Goal: Transaction & Acquisition: Purchase product/service

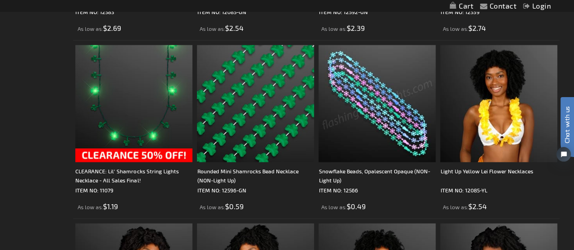
scroll to position [2285, 0]
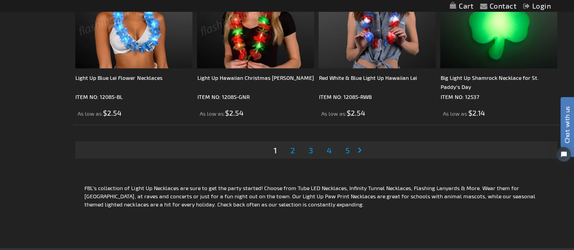
scroll to position [2734, 0]
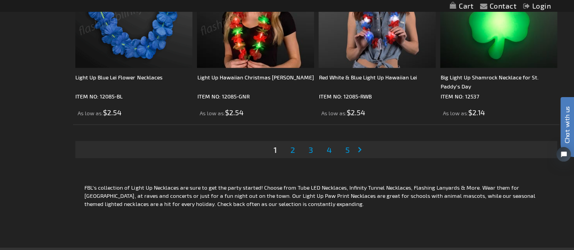
click at [295, 151] on link "Page 2" at bounding box center [292, 150] width 8 height 14
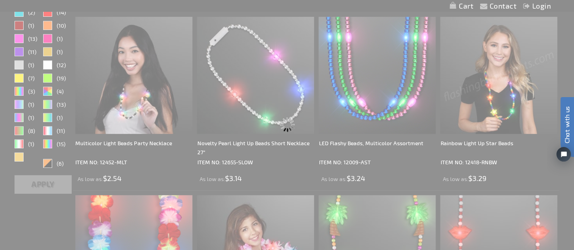
scroll to position [97, 0]
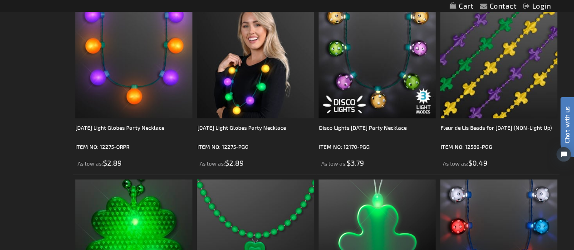
scroll to position [2509, 0]
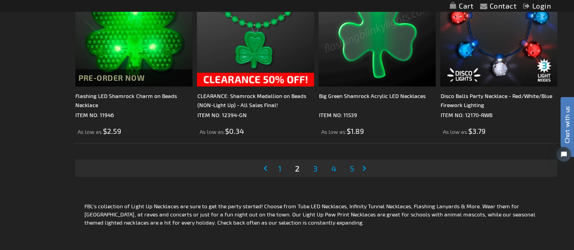
click at [313, 163] on span "3" at bounding box center [315, 168] width 5 height 10
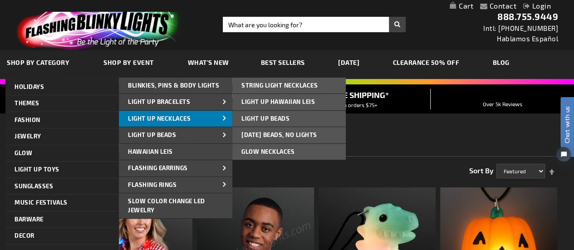
click at [161, 121] on span "Light Up Necklaces" at bounding box center [159, 118] width 63 height 7
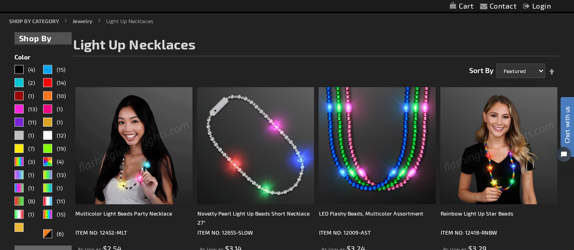
scroll to position [101, 0]
click at [52, 212] on div "Multicolor" at bounding box center [47, 213] width 9 height 9
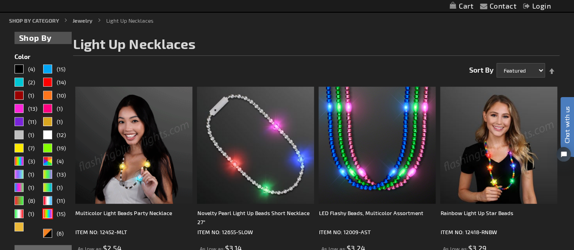
click at [49, 123] on div "Gold" at bounding box center [47, 121] width 9 height 9
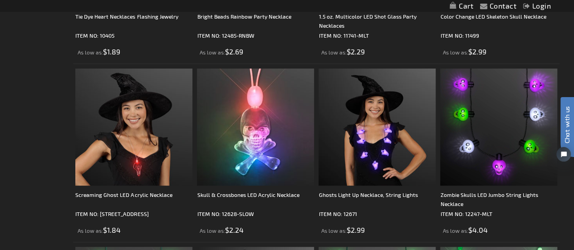
scroll to position [1908, 0]
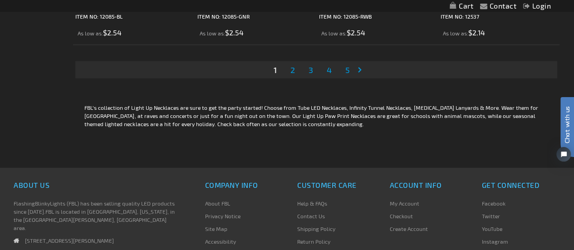
click at [292, 71] on span "2" at bounding box center [292, 70] width 5 height 10
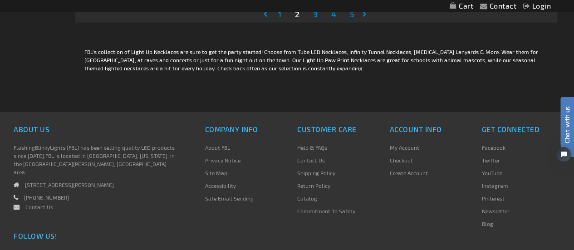
scroll to position [2872, 0]
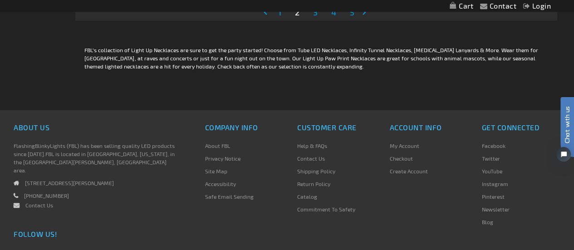
click at [317, 16] on span "3" at bounding box center [315, 12] width 5 height 10
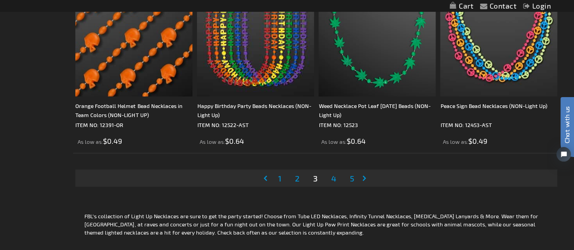
scroll to position [2706, 0]
click at [337, 175] on link "Page 4" at bounding box center [333, 178] width 9 height 14
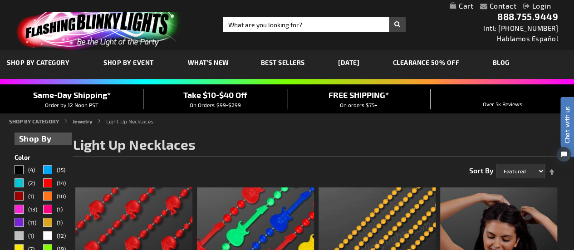
scroll to position [3, 0]
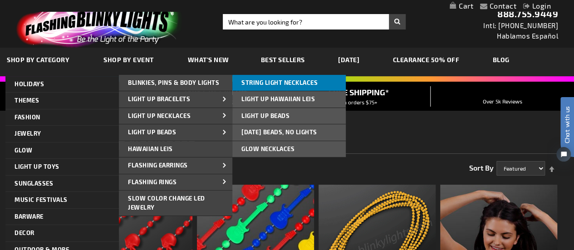
click at [265, 82] on span "String Light Necklaces" at bounding box center [279, 82] width 76 height 7
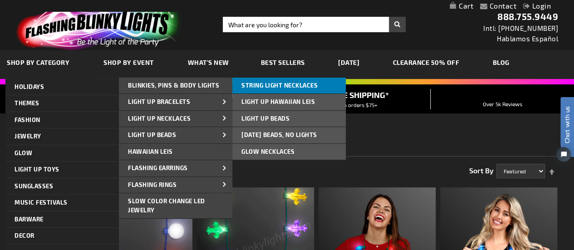
click at [298, 86] on span "String Light Necklaces" at bounding box center [279, 85] width 76 height 7
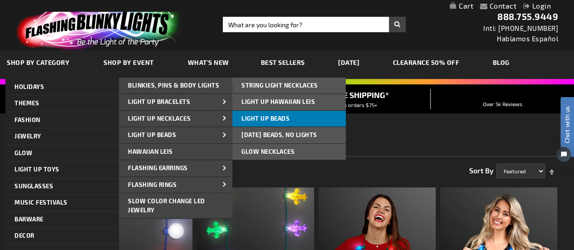
click at [308, 118] on link "Light Up Beads" at bounding box center [288, 119] width 113 height 16
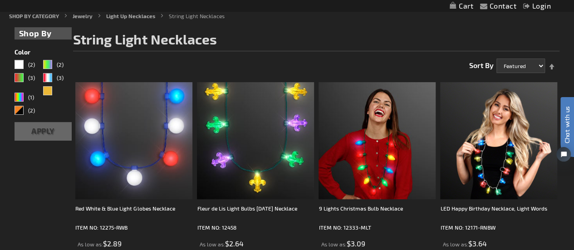
scroll to position [185, 0]
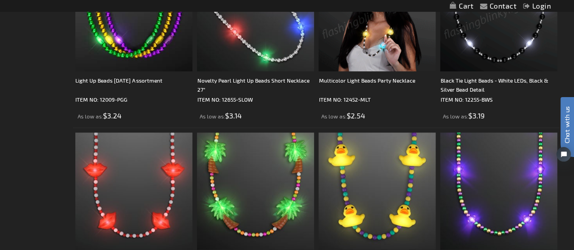
scroll to position [413, 0]
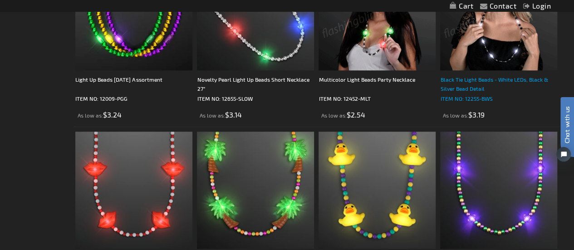
click at [456, 83] on div "Black Tie Light Beads - White LEDs, Black & Silver Bead Detail" at bounding box center [498, 84] width 117 height 18
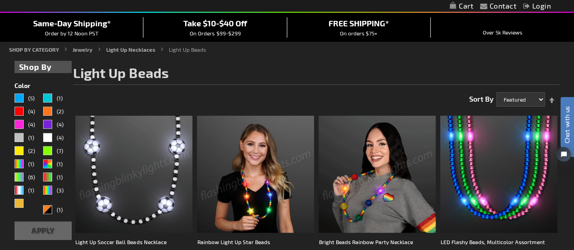
scroll to position [71, 0]
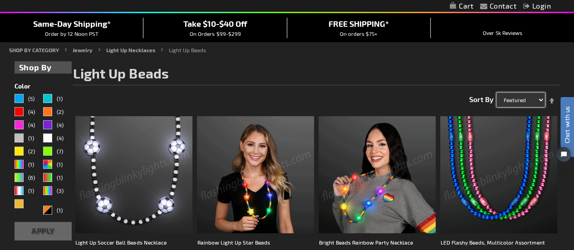
click at [525, 99] on select "Featured Name Price Best Sellers" at bounding box center [521, 100] width 49 height 15
select select "price"
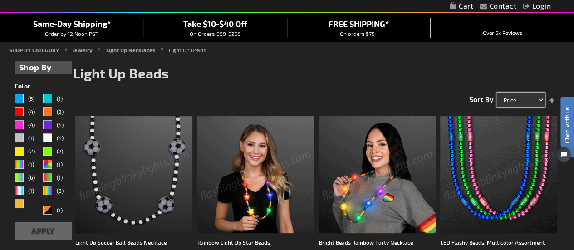
click at [497, 93] on select "Featured Name Price Best Sellers" at bounding box center [521, 100] width 49 height 15
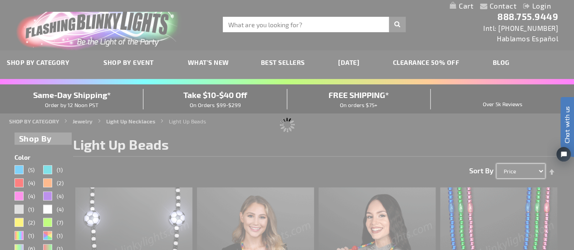
scroll to position [0, 0]
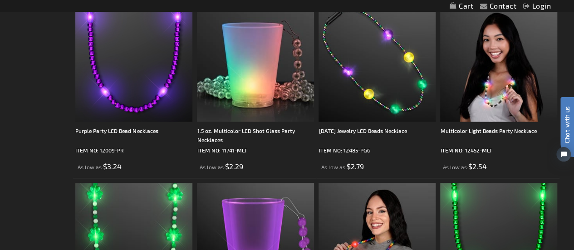
scroll to position [719, 0]
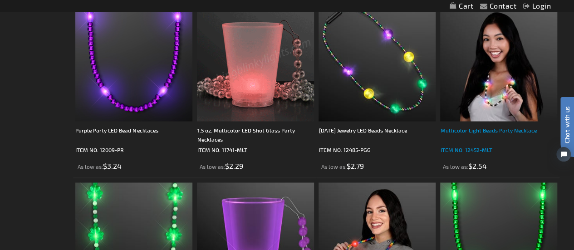
click at [474, 132] on div "Multicolor Light Beads Party Necklace" at bounding box center [498, 135] width 117 height 18
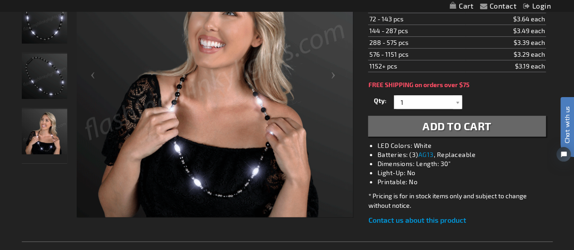
scroll to position [206, 0]
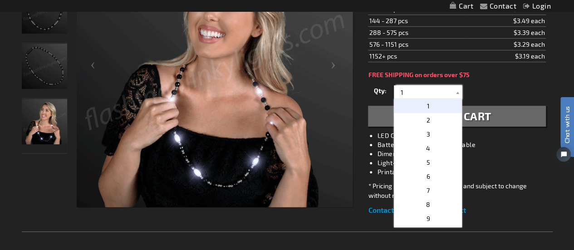
click at [399, 89] on input "1" at bounding box center [429, 92] width 66 height 14
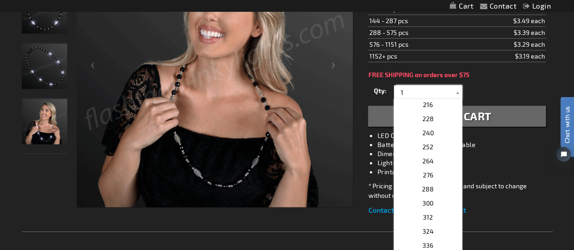
scroll to position [395, 0]
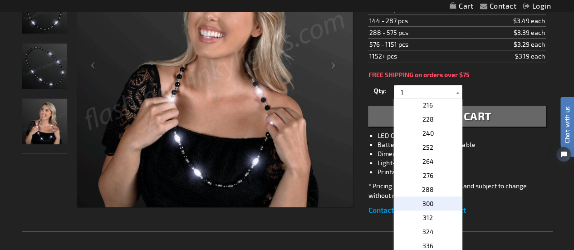
click at [429, 202] on span "300" at bounding box center [428, 204] width 11 height 8
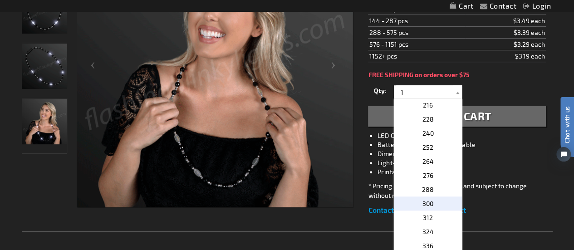
type input "300"
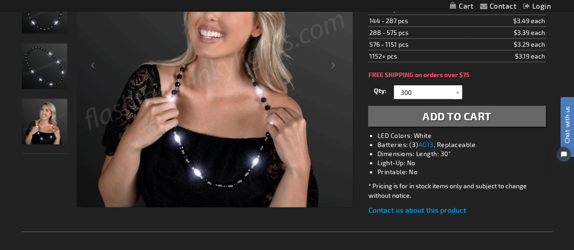
click at [515, 74] on div "FREE SHIPPING on orders over $75" at bounding box center [456, 74] width 177 height 7
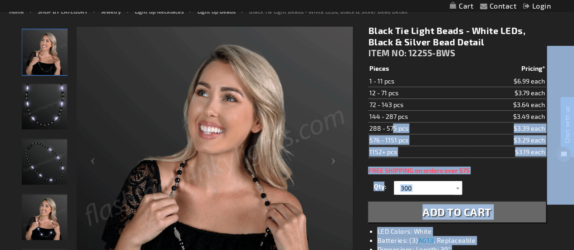
drag, startPoint x: 920, startPoint y: 174, endPoint x: 547, endPoint y: 139, distance: 374.3
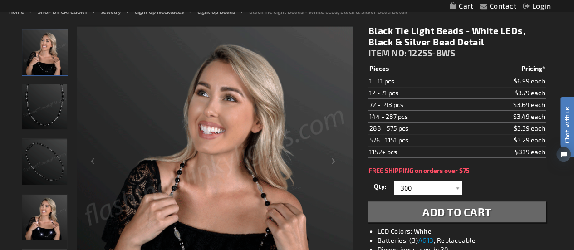
click at [468, 119] on td "$3.49 each" at bounding box center [506, 117] width 80 height 12
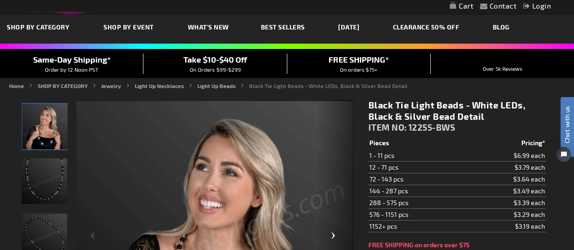
scroll to position [30, 0]
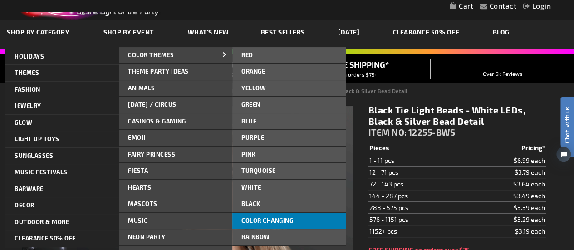
click at [285, 224] on link "Color Changing" at bounding box center [288, 221] width 113 height 16
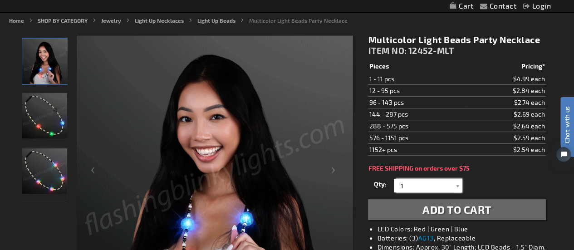
click at [420, 191] on input "1" at bounding box center [429, 186] width 66 height 14
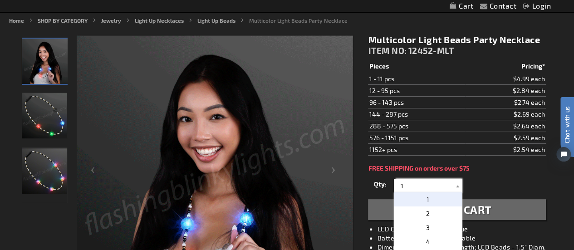
click at [420, 183] on input "1" at bounding box center [429, 186] width 66 height 14
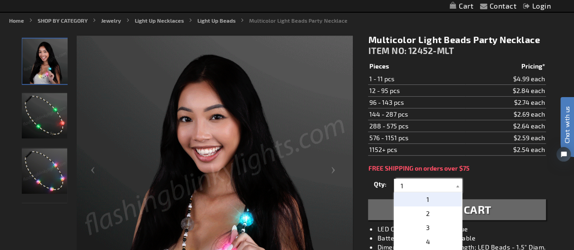
scroll to position [118, 0]
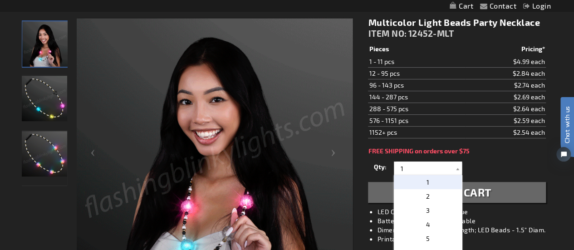
click at [417, 87] on td "96 - 143 pcs" at bounding box center [416, 85] width 97 height 12
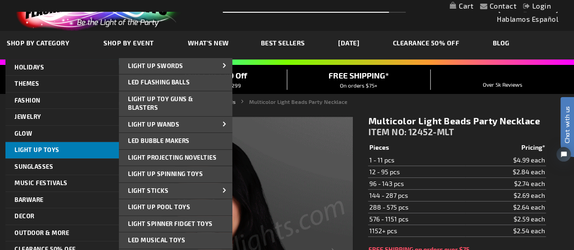
scroll to position [20, 0]
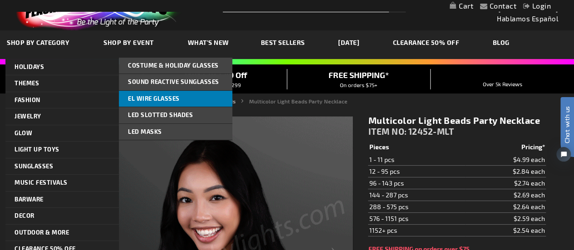
click at [161, 99] on span "EL Wire Glasses" at bounding box center [154, 98] width 52 height 7
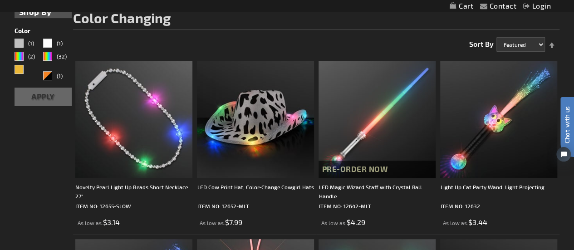
scroll to position [127, 0]
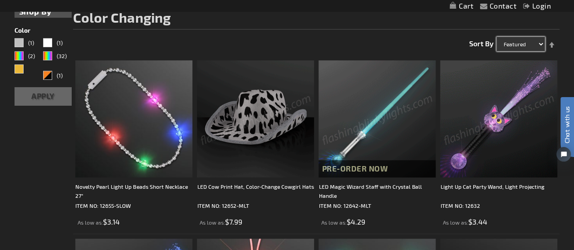
click at [514, 40] on select "Featured Name Price Best Sellers" at bounding box center [521, 44] width 49 height 15
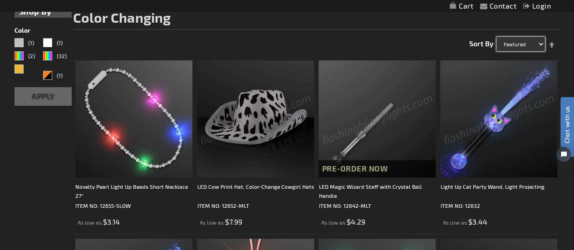
select select "price"
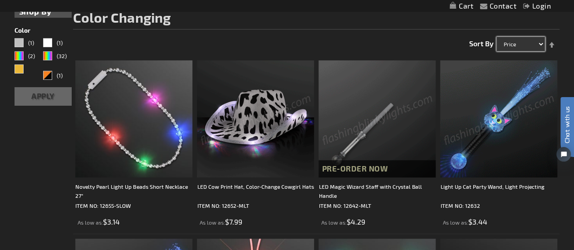
click at [497, 37] on select "Featured Name Price Best Sellers" at bounding box center [521, 44] width 49 height 15
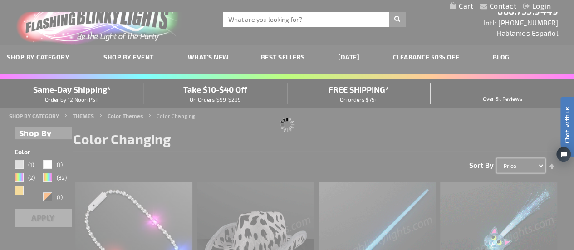
scroll to position [0, 0]
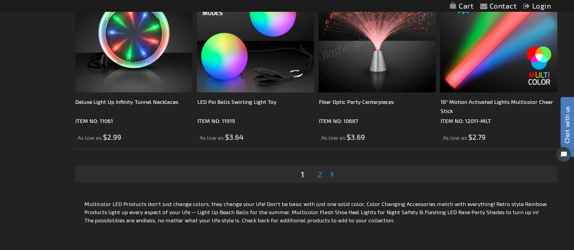
scroll to position [2711, 0]
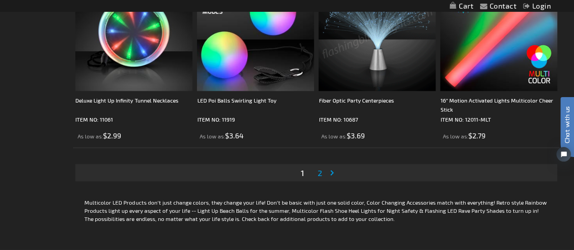
click at [316, 172] on link "Page 2" at bounding box center [320, 173] width 8 height 14
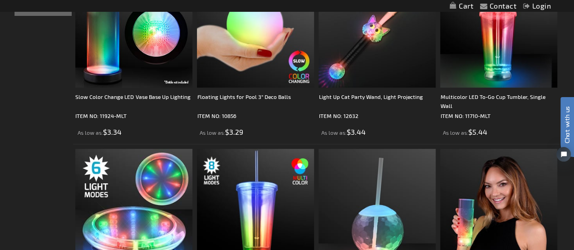
scroll to position [217, 0]
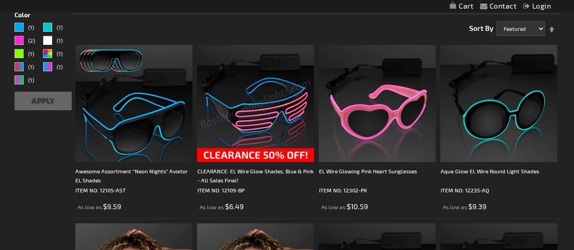
click at [240, 81] on img at bounding box center [255, 103] width 117 height 117
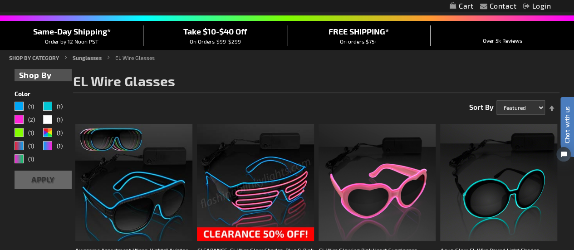
scroll to position [62, 0]
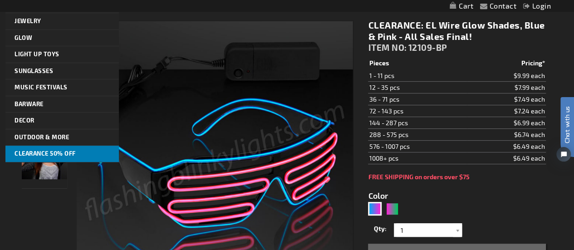
click at [51, 150] on span "CLEARANCE 50% OFF" at bounding box center [45, 153] width 61 height 7
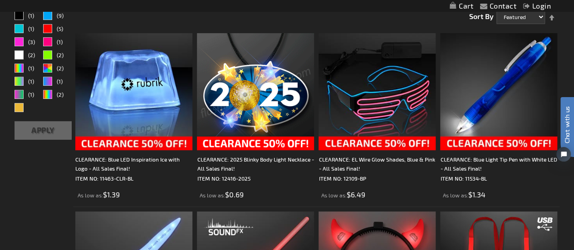
scroll to position [46, 0]
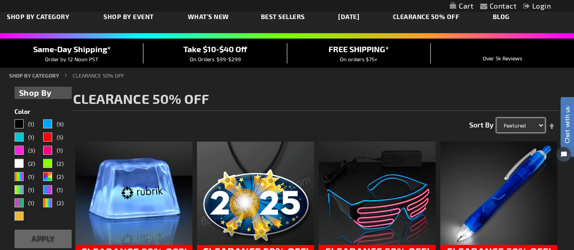
click at [530, 121] on select "Featured Name Price Best Sellers" at bounding box center [521, 125] width 49 height 15
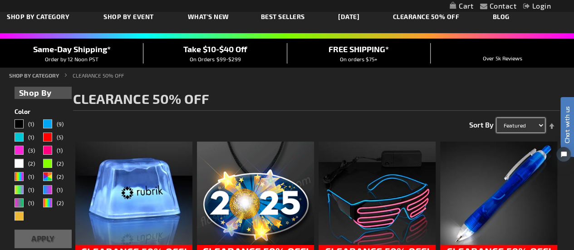
click at [514, 129] on select "Featured Name Price Best Sellers" at bounding box center [521, 125] width 49 height 15
select select "price"
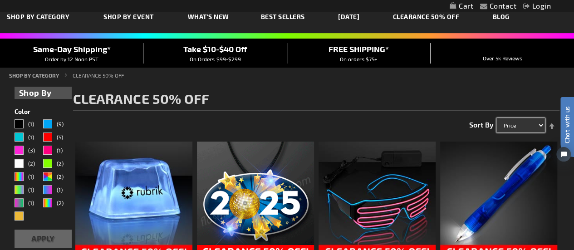
click at [497, 118] on select "Featured Name Price Best Sellers" at bounding box center [521, 125] width 49 height 15
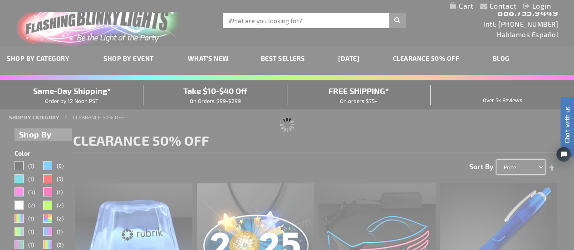
scroll to position [0, 0]
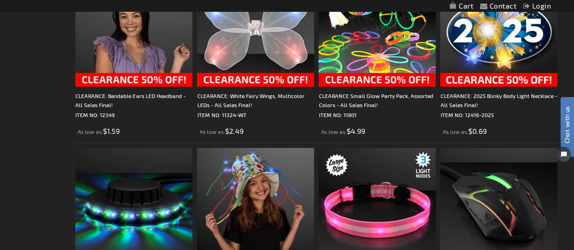
scroll to position [1646, 0]
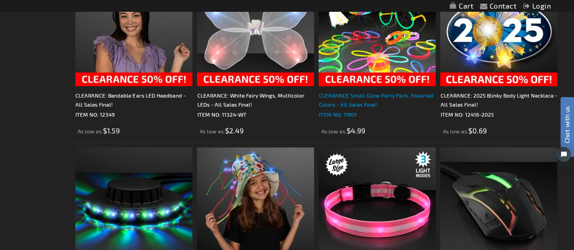
click at [377, 103] on div "CLEARANCE Small Glow Party Pack, Assorted Colors - All Sales Final!" at bounding box center [377, 100] width 117 height 18
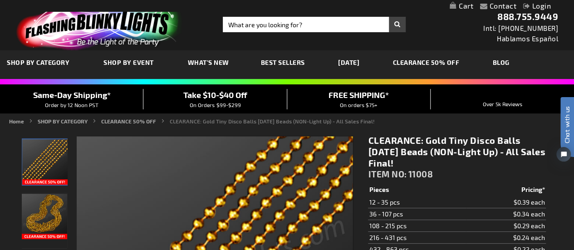
click at [51, 219] on img "Gold Tiny Disco Balls Mardi Gras Beads (NON-Light Up)" at bounding box center [44, 216] width 45 height 45
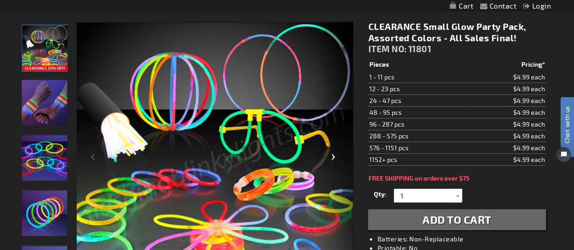
scroll to position [66, 0]
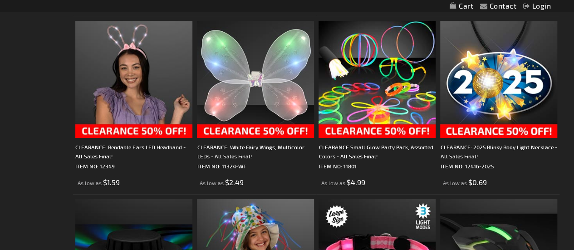
scroll to position [1592, 0]
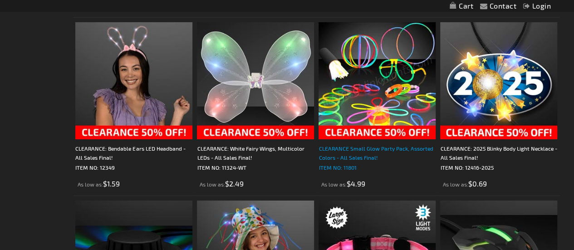
click at [370, 151] on div "CLEARANCE Small Glow Party Pack, Assorted Colors - All Sales Final!" at bounding box center [377, 153] width 117 height 18
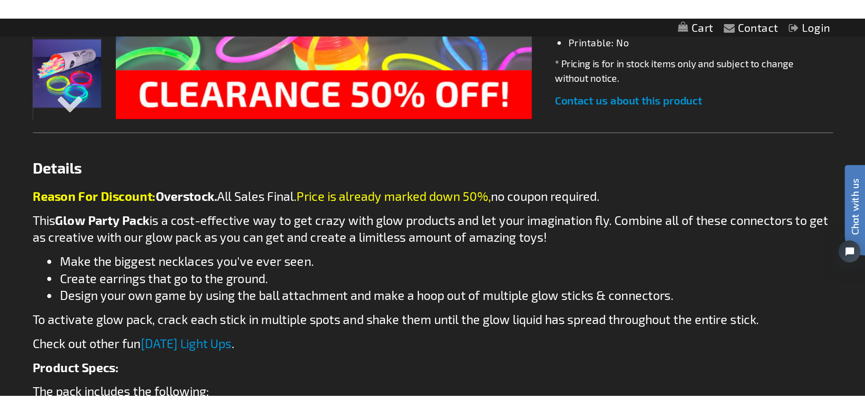
scroll to position [346, 0]
